Goal: Check status: Check status

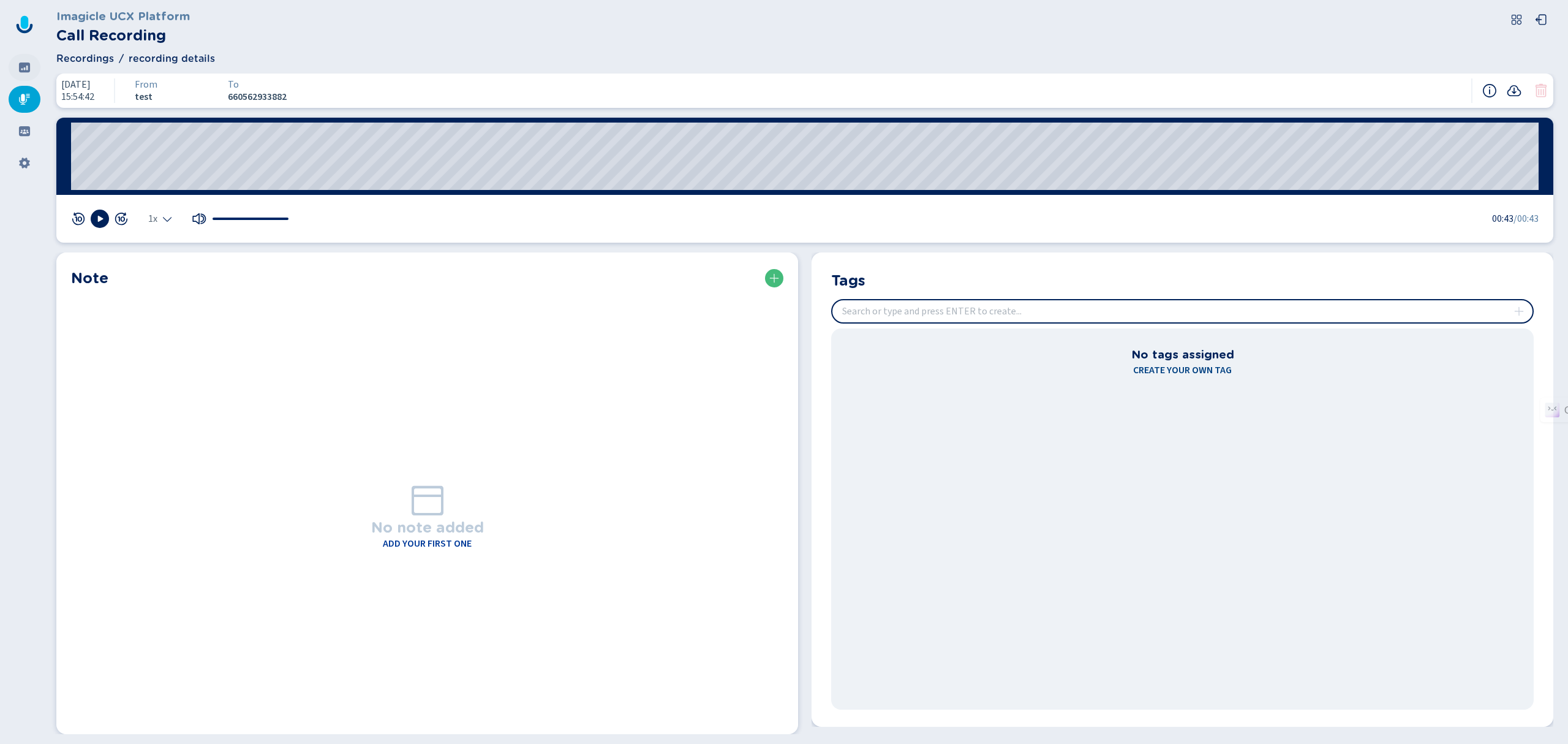
click at [23, 67] on icon at bounding box center [24, 67] width 11 height 10
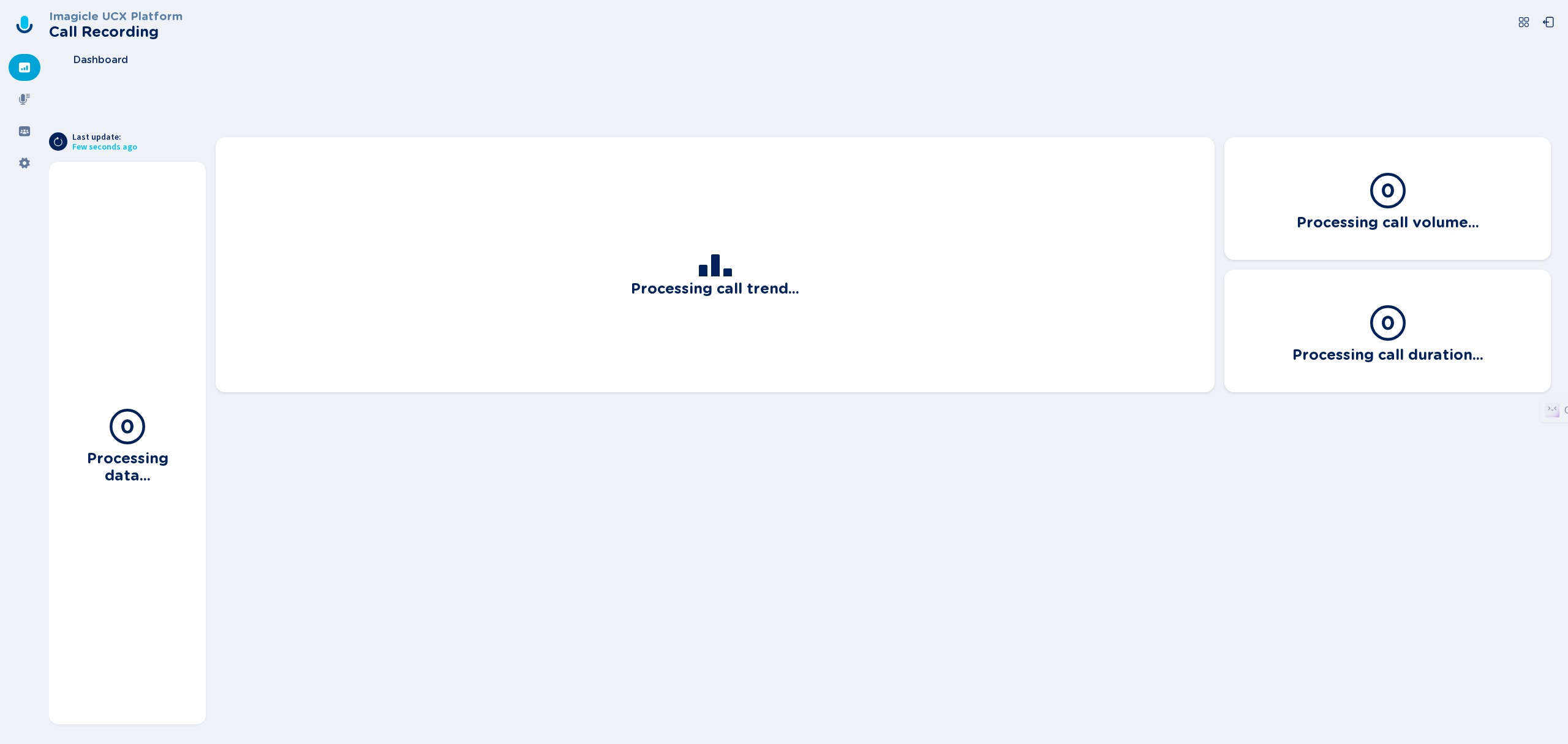
click at [26, 17] on icon at bounding box center [24, 22] width 7 height 13
click at [24, 94] on icon at bounding box center [24, 99] width 11 height 11
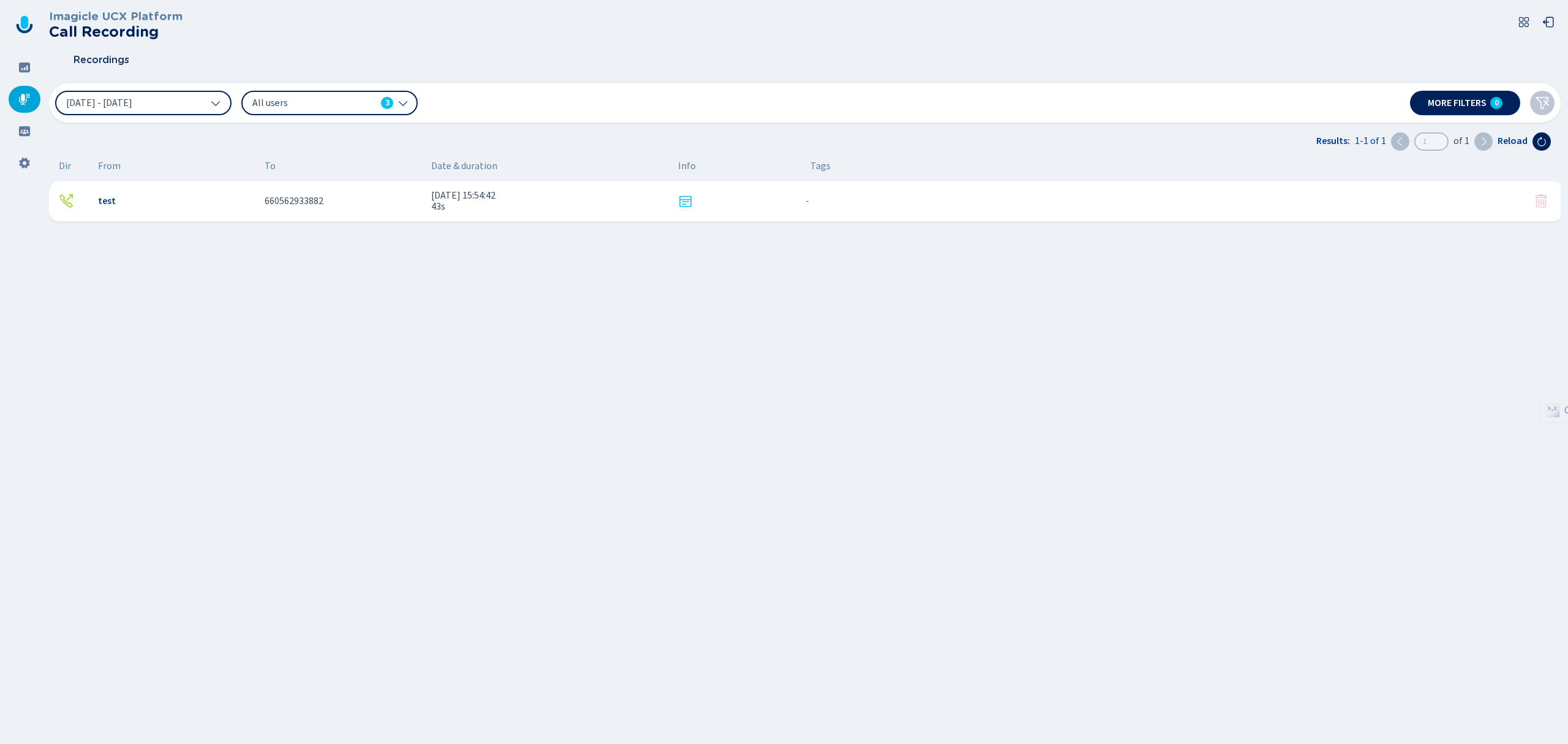
click at [681, 199] on icon at bounding box center [685, 201] width 11 height 11
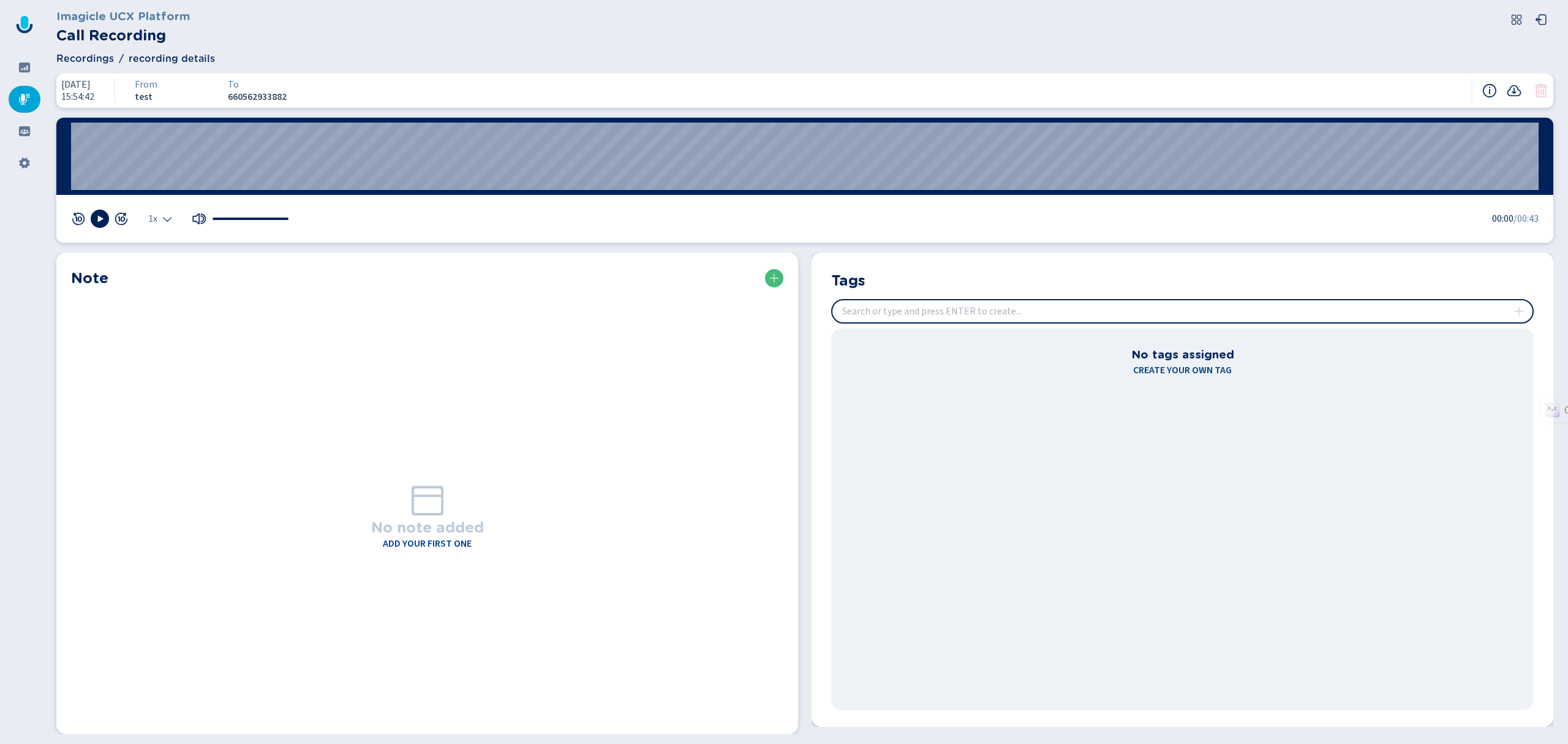
click at [169, 217] on icon "Select the playback speed" at bounding box center [167, 219] width 10 height 10
click at [104, 222] on icon at bounding box center [100, 219] width 10 height 10
